Goal: Information Seeking & Learning: Learn about a topic

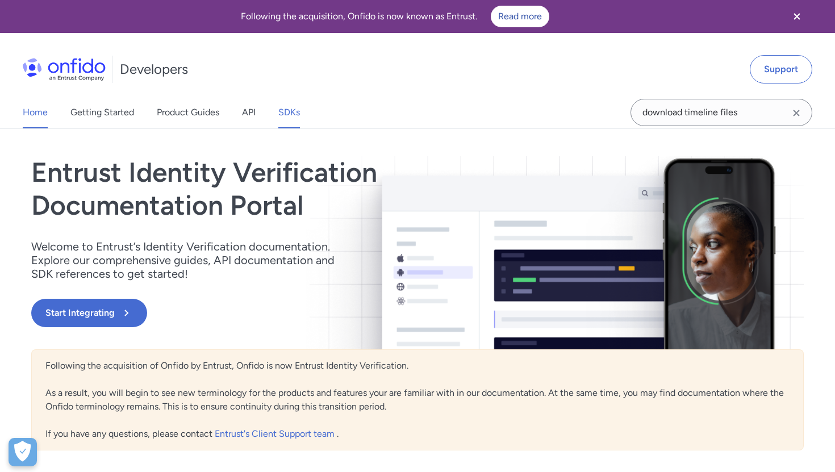
click at [290, 119] on link "SDKs" at bounding box center [289, 113] width 22 height 32
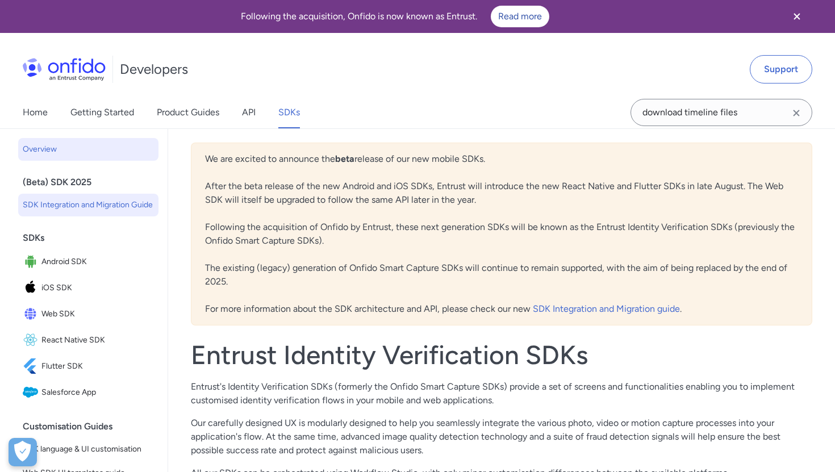
click at [82, 203] on span "SDK Integration and Migration Guide" at bounding box center [88, 205] width 131 height 14
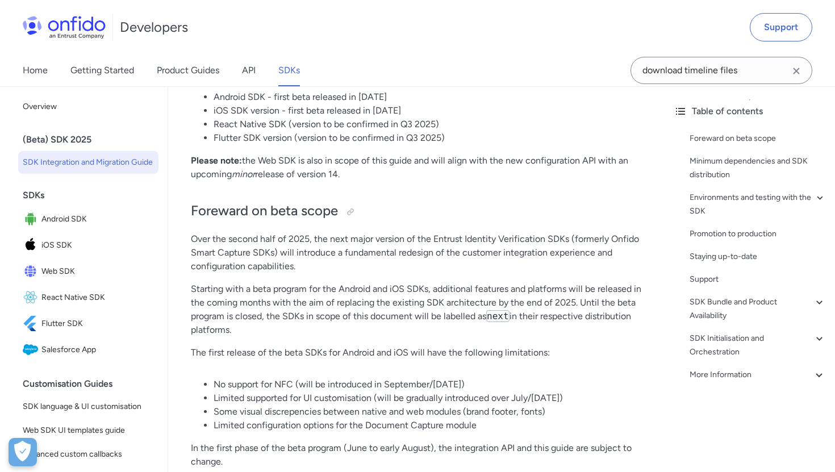
scroll to position [333, 0]
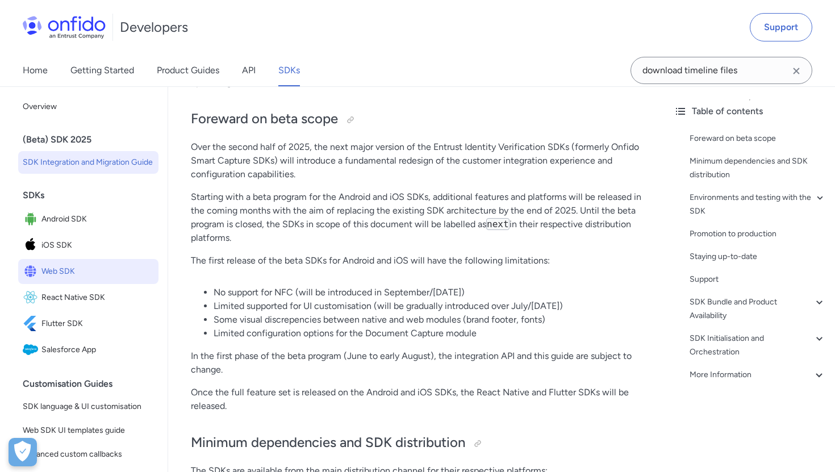
click at [45, 277] on span "Web SDK" at bounding box center [97, 272] width 113 height 16
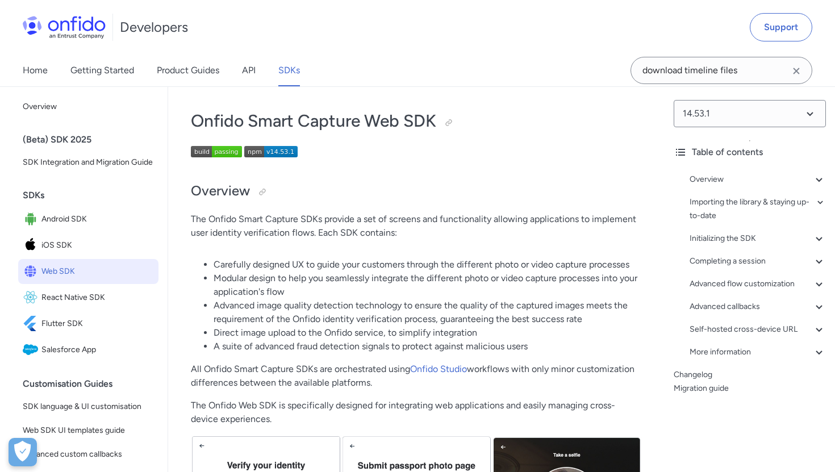
scroll to position [49, 0]
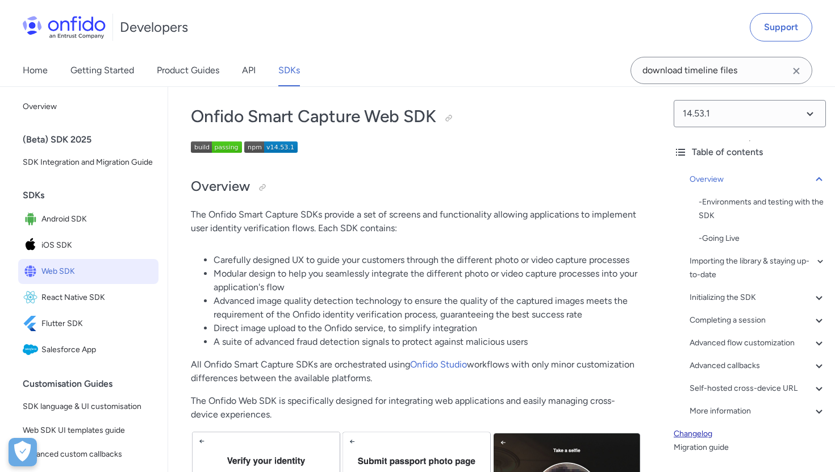
click at [682, 430] on link "Changelog" at bounding box center [750, 434] width 152 height 14
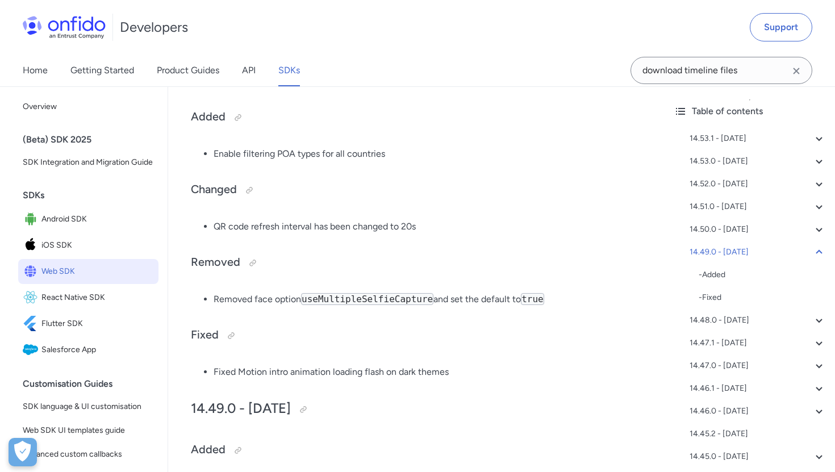
scroll to position [1019, 0]
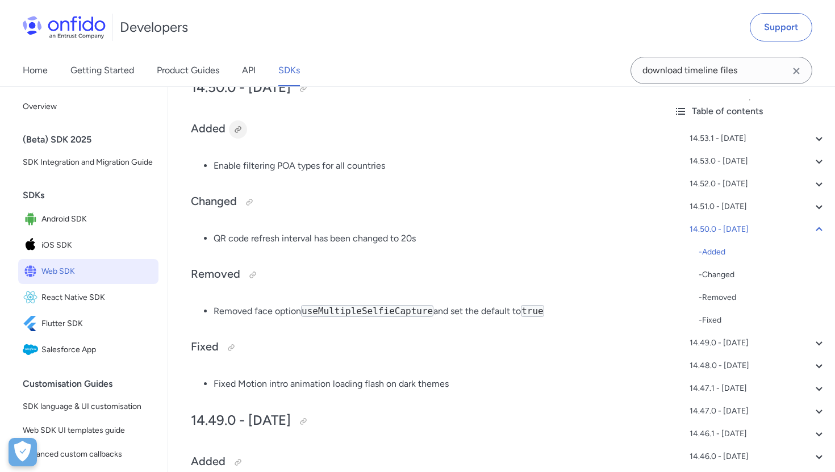
click at [240, 131] on div at bounding box center [238, 129] width 9 height 9
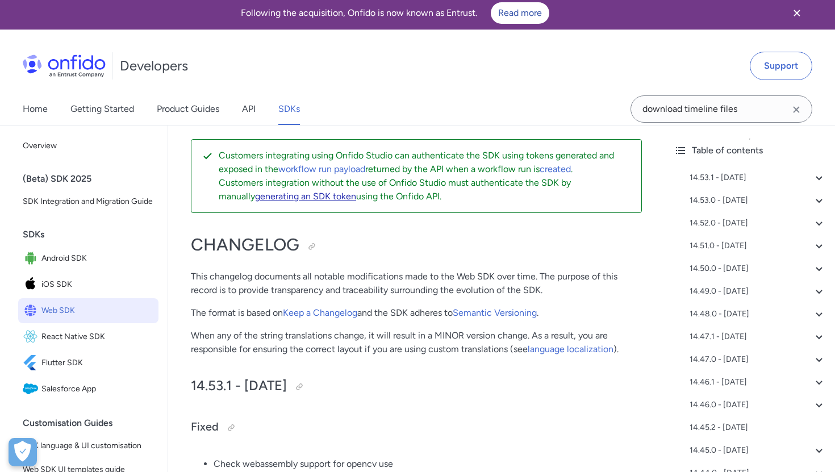
scroll to position [0, 0]
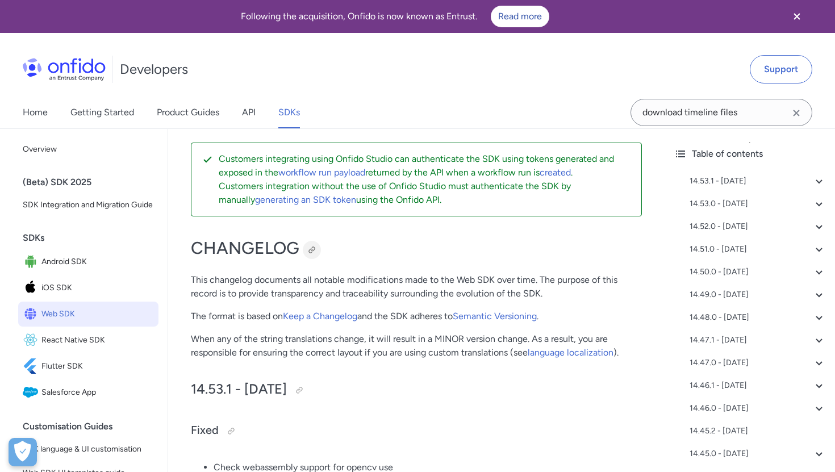
click at [314, 249] on div at bounding box center [311, 249] width 9 height 9
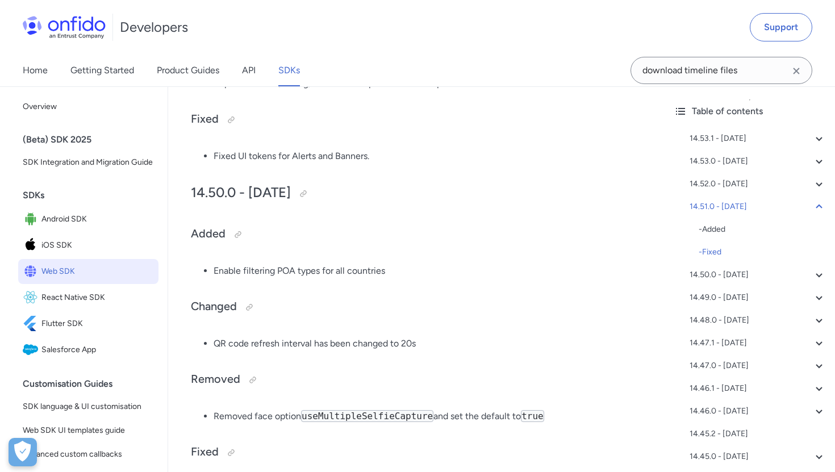
scroll to position [919, 0]
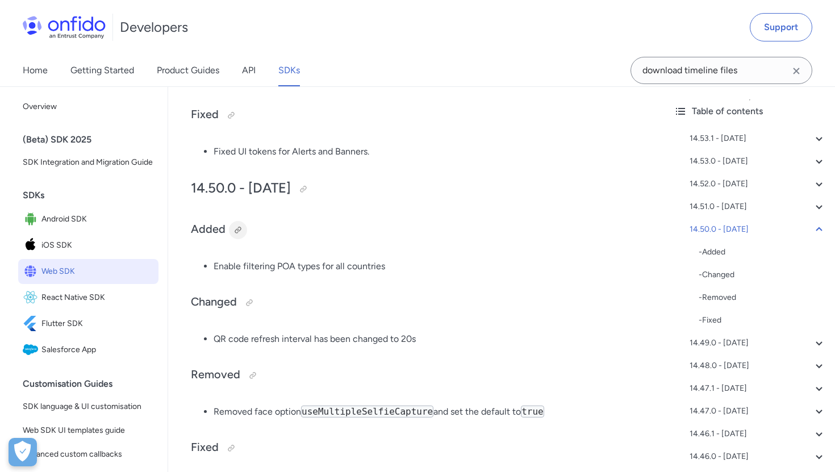
click at [236, 232] on div at bounding box center [238, 230] width 9 height 9
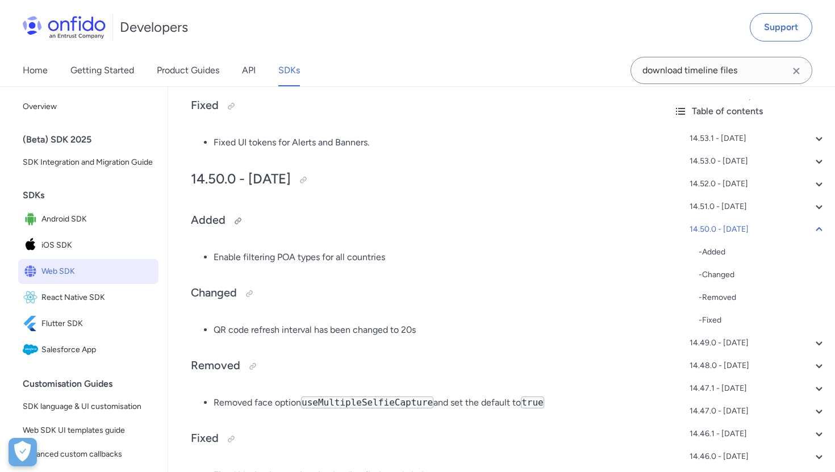
scroll to position [926, 0]
click at [239, 224] on div at bounding box center [238, 222] width 9 height 9
click at [238, 221] on div at bounding box center [238, 222] width 9 height 9
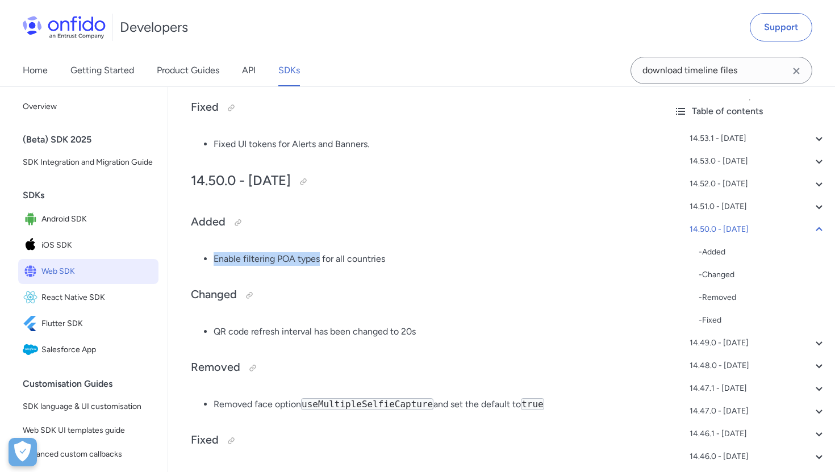
drag, startPoint x: 211, startPoint y: 261, endPoint x: 320, endPoint y: 259, distance: 109.1
click at [320, 259] on ul "Enable filtering POA types for all countries" at bounding box center [416, 259] width 451 height 14
copy li "Enable filtering POA types"
